Goal: Find contact information: Find contact information

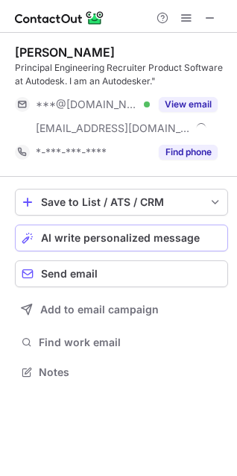
scroll to position [361, 237]
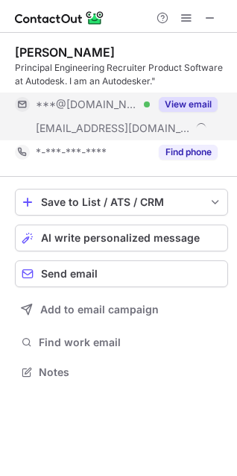
click at [175, 100] on button "View email" at bounding box center [188, 104] width 59 height 15
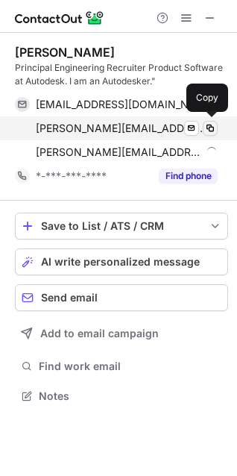
scroll to position [385, 237]
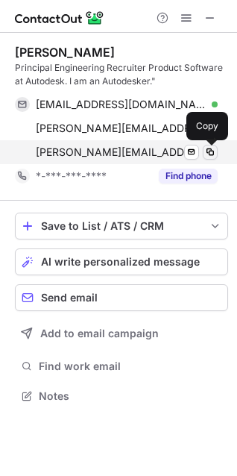
click at [213, 150] on span at bounding box center [211, 152] width 12 height 12
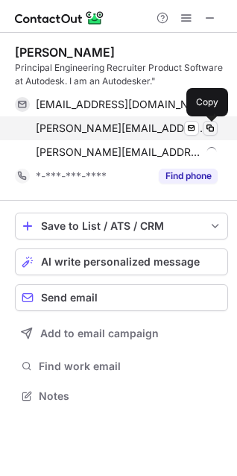
click at [212, 132] on span at bounding box center [211, 128] width 12 height 12
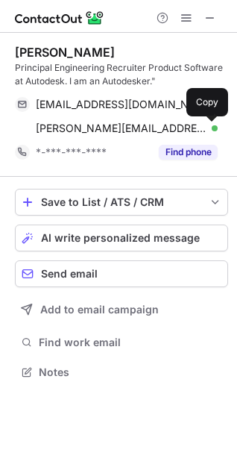
scroll to position [361, 237]
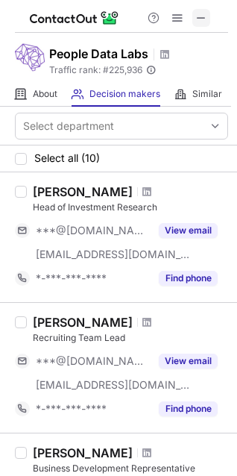
click at [196, 17] on span at bounding box center [202, 18] width 12 height 12
